Goal: Information Seeking & Learning: Check status

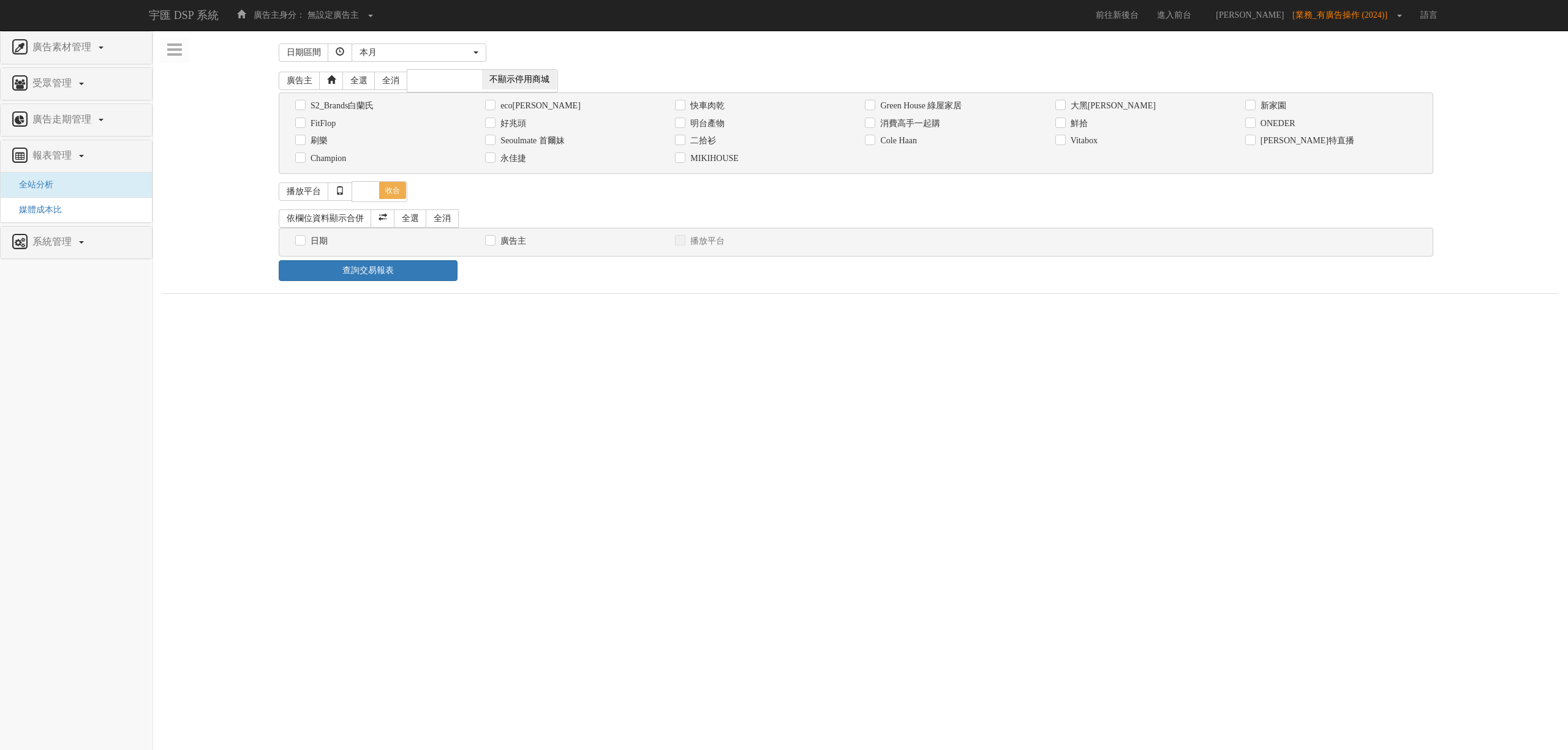
click at [903, 123] on label "消費高手一起購" at bounding box center [908, 124] width 63 height 12
click at [873, 123] on input "消費高手一起購" at bounding box center [869, 123] width 8 height 8
checkbox input "true"
drag, startPoint x: 334, startPoint y: 248, endPoint x: 322, endPoint y: 243, distance: 13.0
click at [333, 247] on div "日期" at bounding box center [381, 240] width 172 height 12
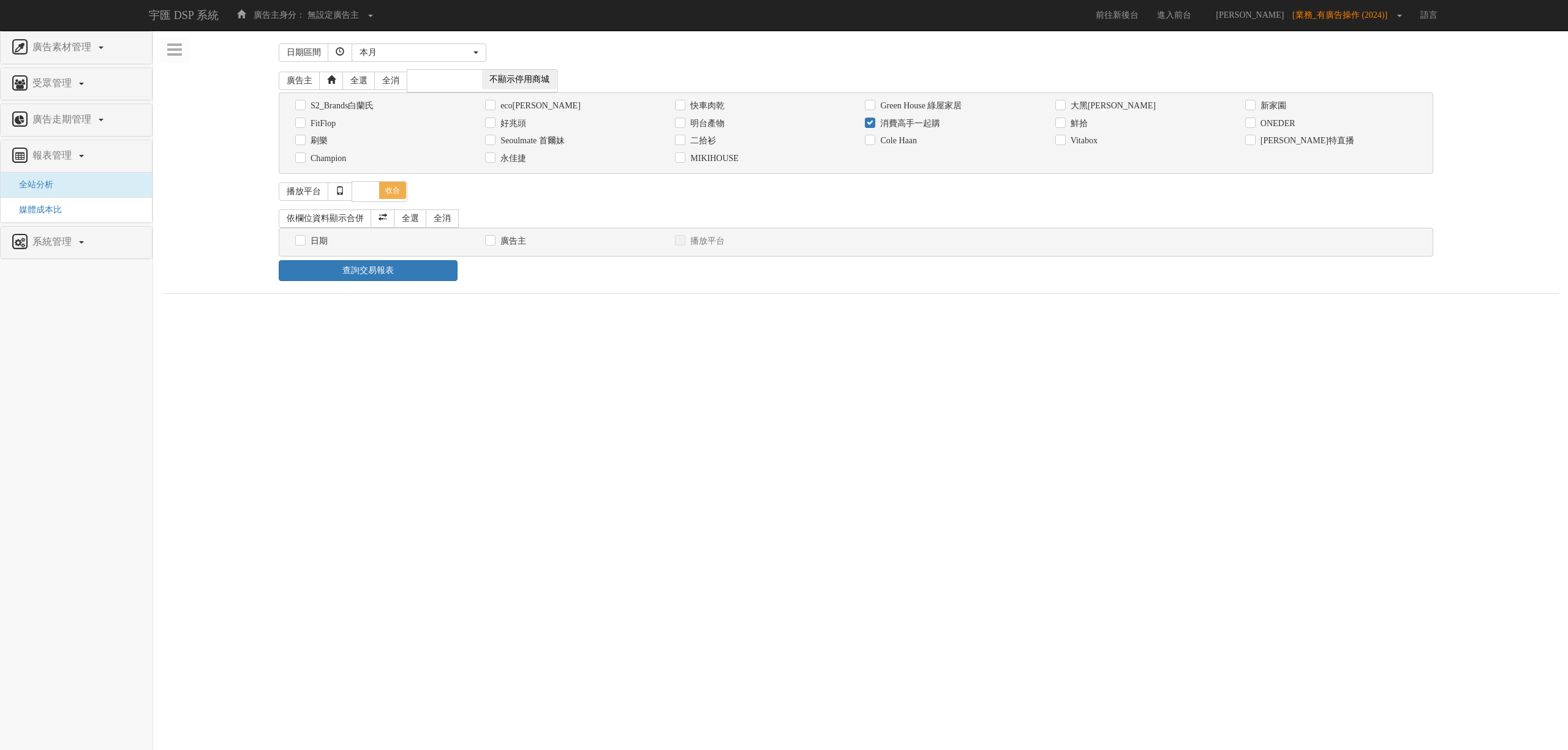
click at [322, 243] on label "日期" at bounding box center [318, 241] width 20 height 12
click at [303, 243] on input "日期" at bounding box center [299, 241] width 8 height 8
checkbox input "true"
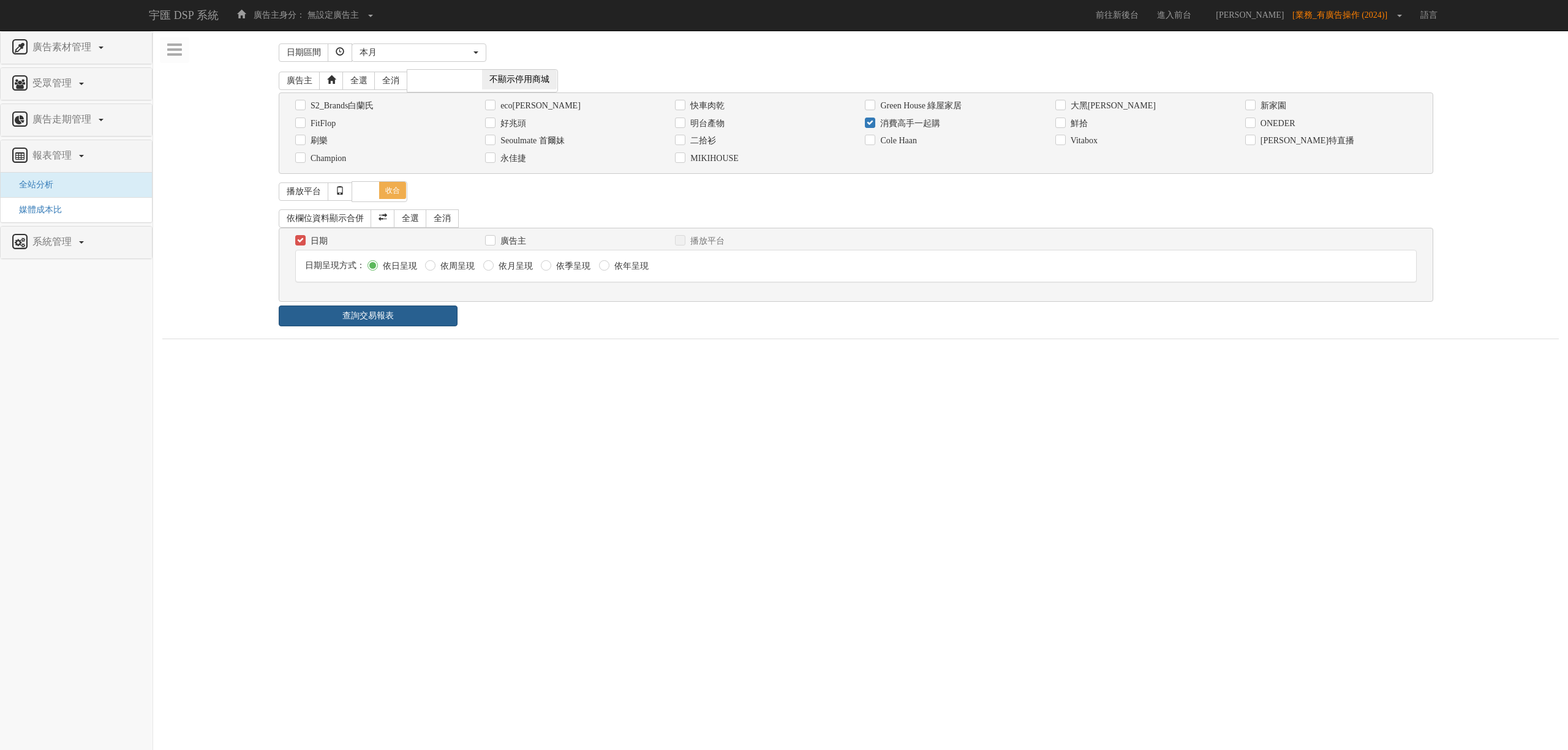
click at [357, 311] on link "查詢交易報表" at bounding box center [368, 315] width 179 height 21
click at [641, 353] on ul "報表 1 - ×" at bounding box center [861, 350] width 1397 height 26
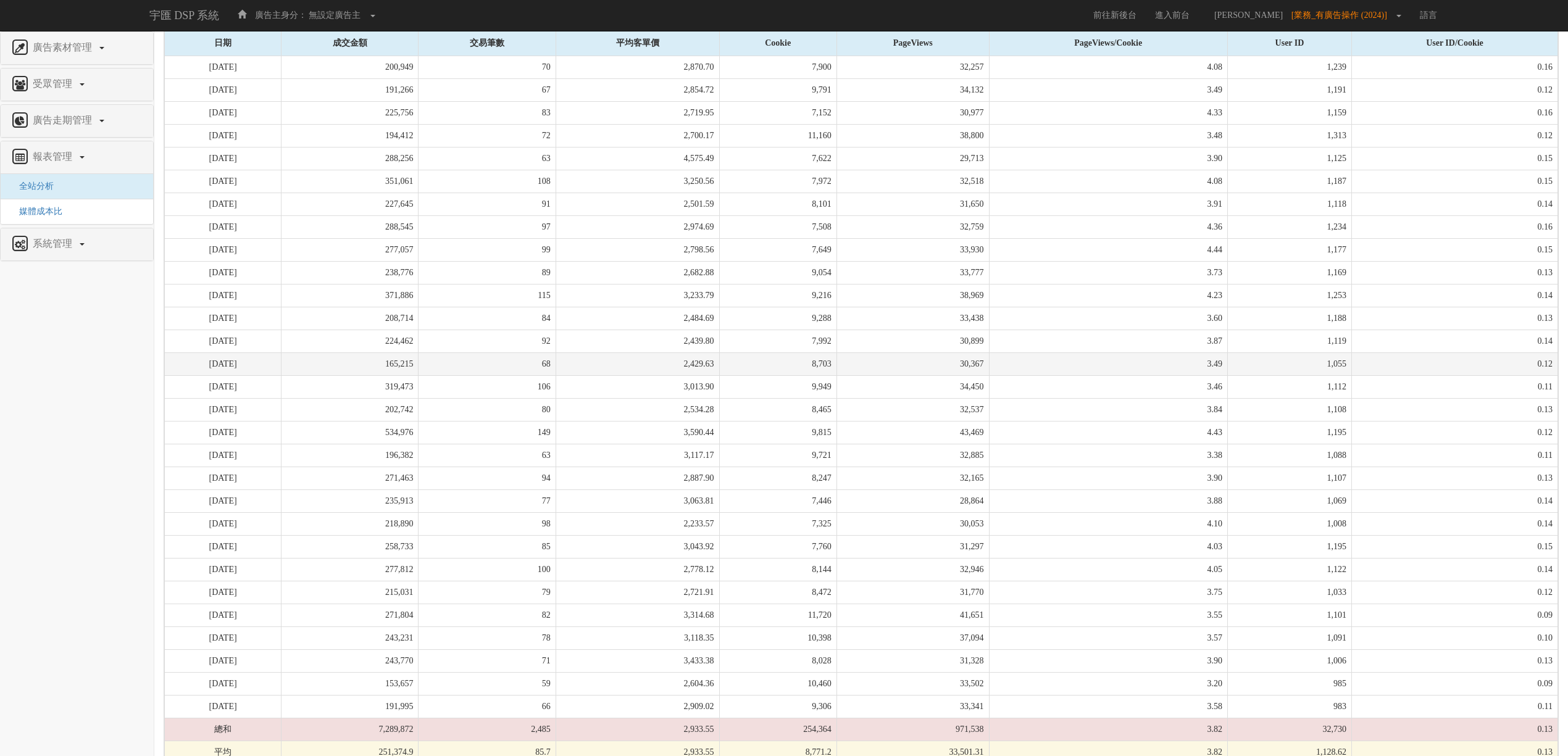
scroll to position [403, 0]
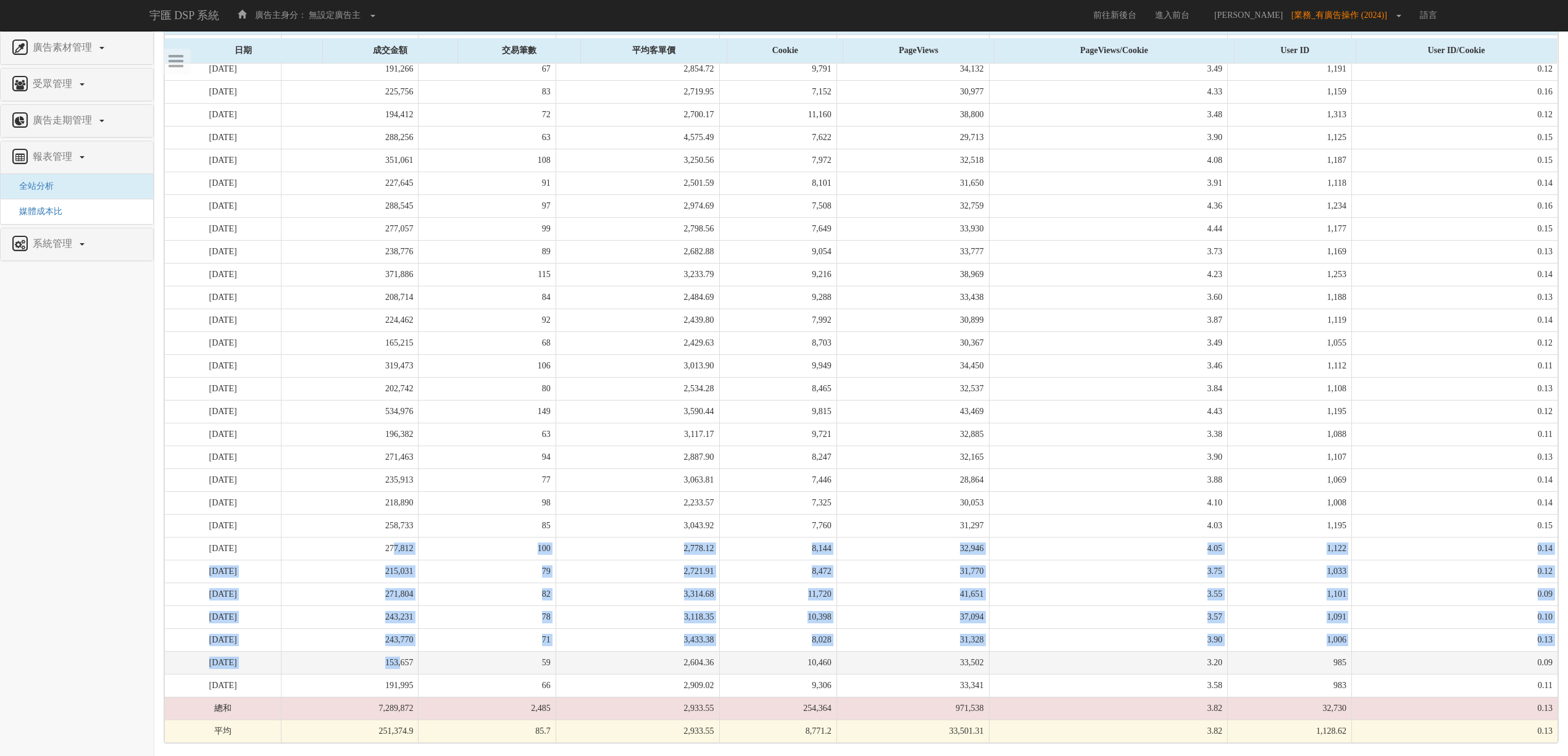
drag, startPoint x: 430, startPoint y: 561, endPoint x: 440, endPoint y: 659, distance: 98.5
click at [440, 659] on tbody "[DATE] 200,949 70 2,870.70 7,900 32,257 4.08 1,239 0.16 [DATE] 191,266 67 2,854…" at bounding box center [861, 389] width 1393 height 708
click at [419, 659] on td "153,657" at bounding box center [350, 662] width 137 height 23
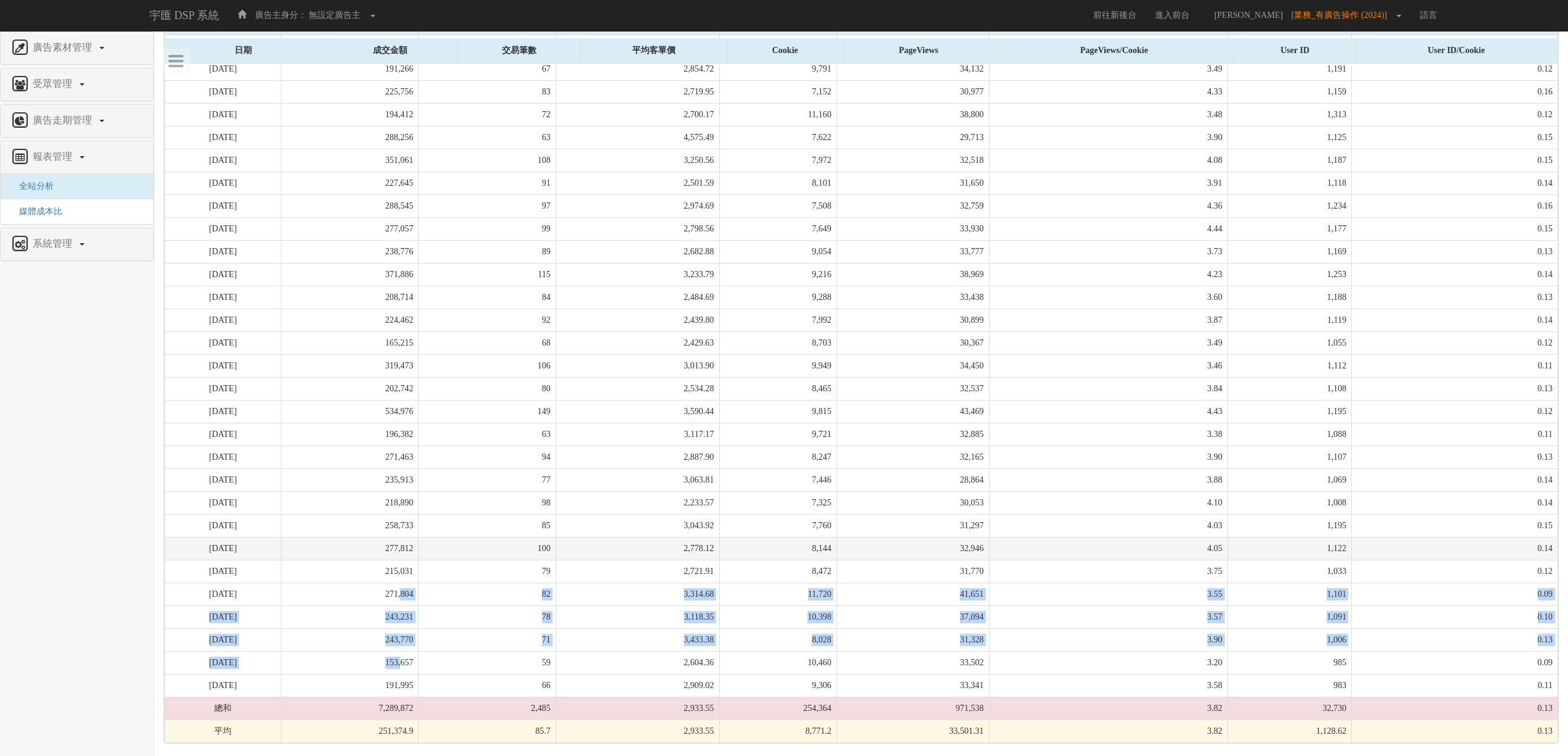
drag, startPoint x: 440, startPoint y: 666, endPoint x: 443, endPoint y: 556, distance: 110.0
click at [443, 559] on tbody "[DATE] 200,949 70 2,870.70 7,900 32,257 4.08 1,239 0.16 [DATE] 191,266 67 2,854…" at bounding box center [861, 389] width 1393 height 708
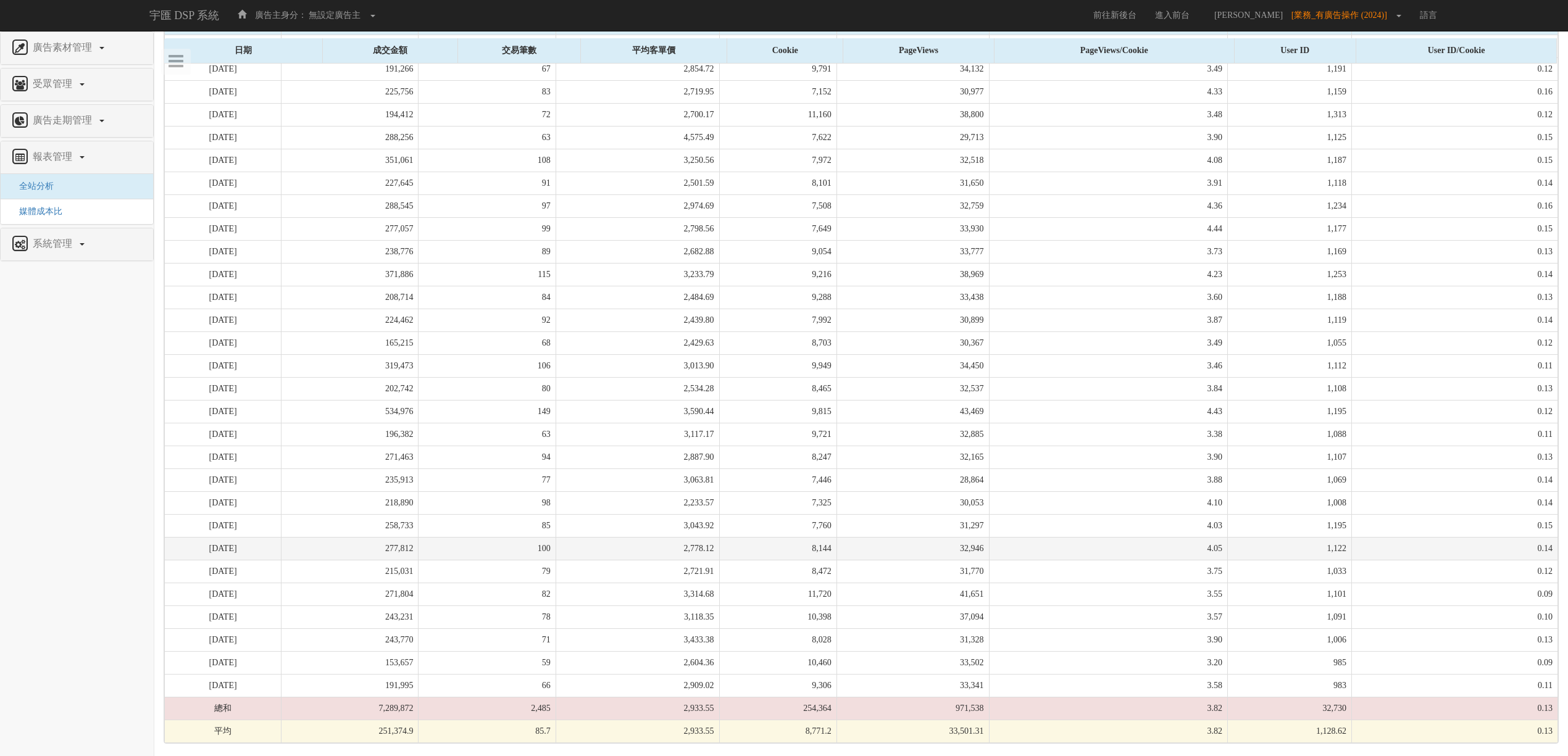
click at [419, 556] on td "277,812" at bounding box center [350, 548] width 137 height 23
